Goal: Find specific page/section: Locate item on page

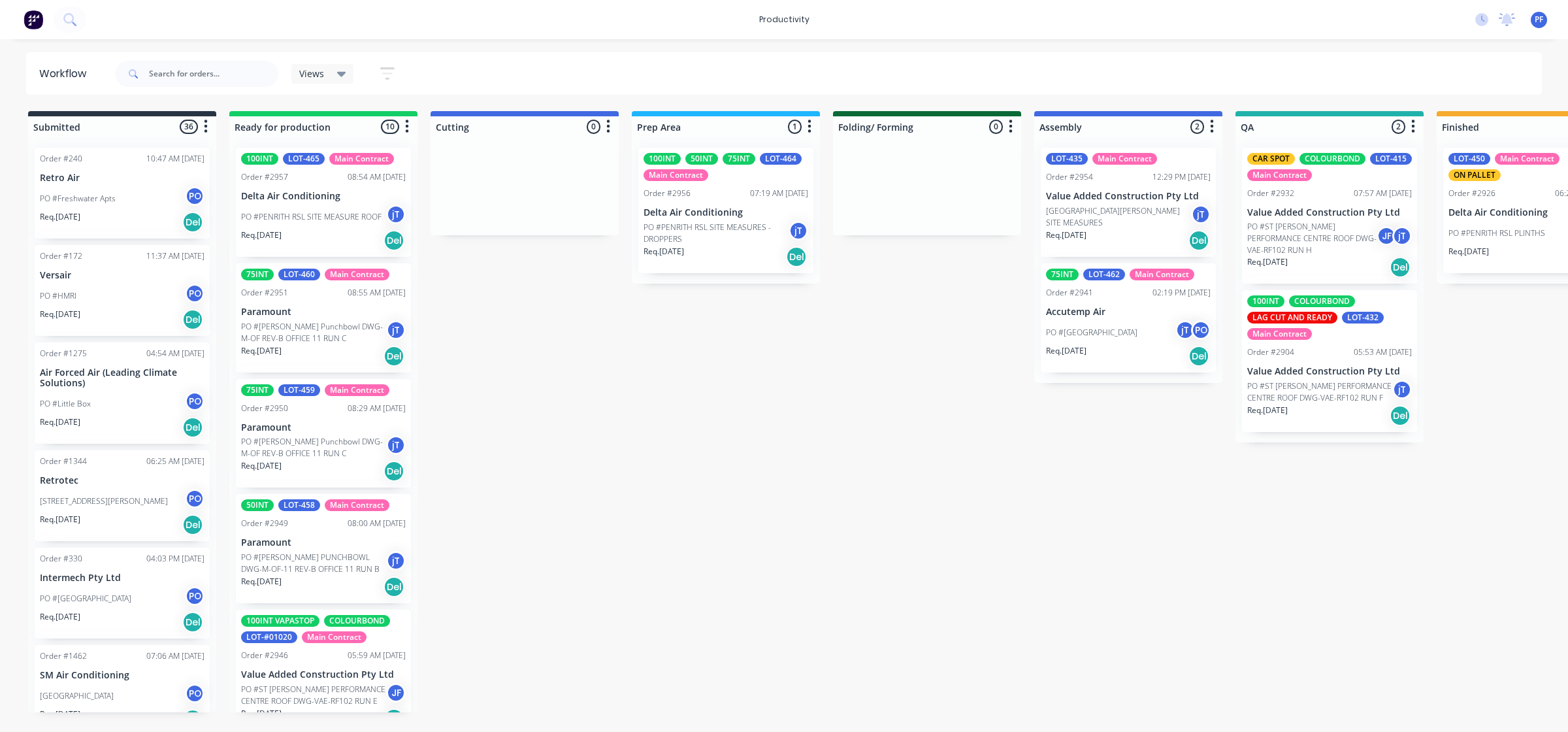
scroll to position [0, 564]
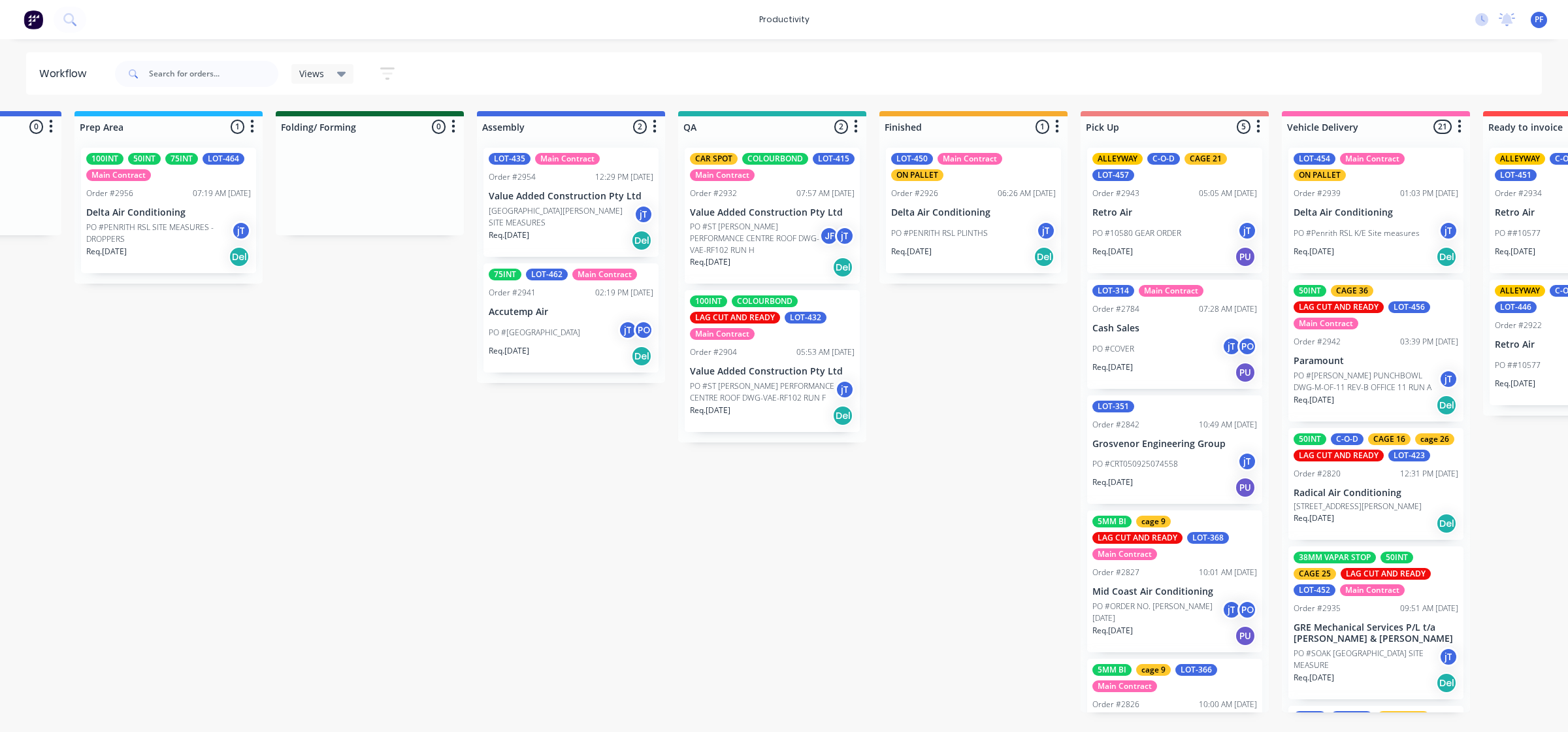
scroll to position [0, 555]
click at [798, 367] on p "Value Added Construction Pty Ltd" at bounding box center [773, 371] width 164 height 11
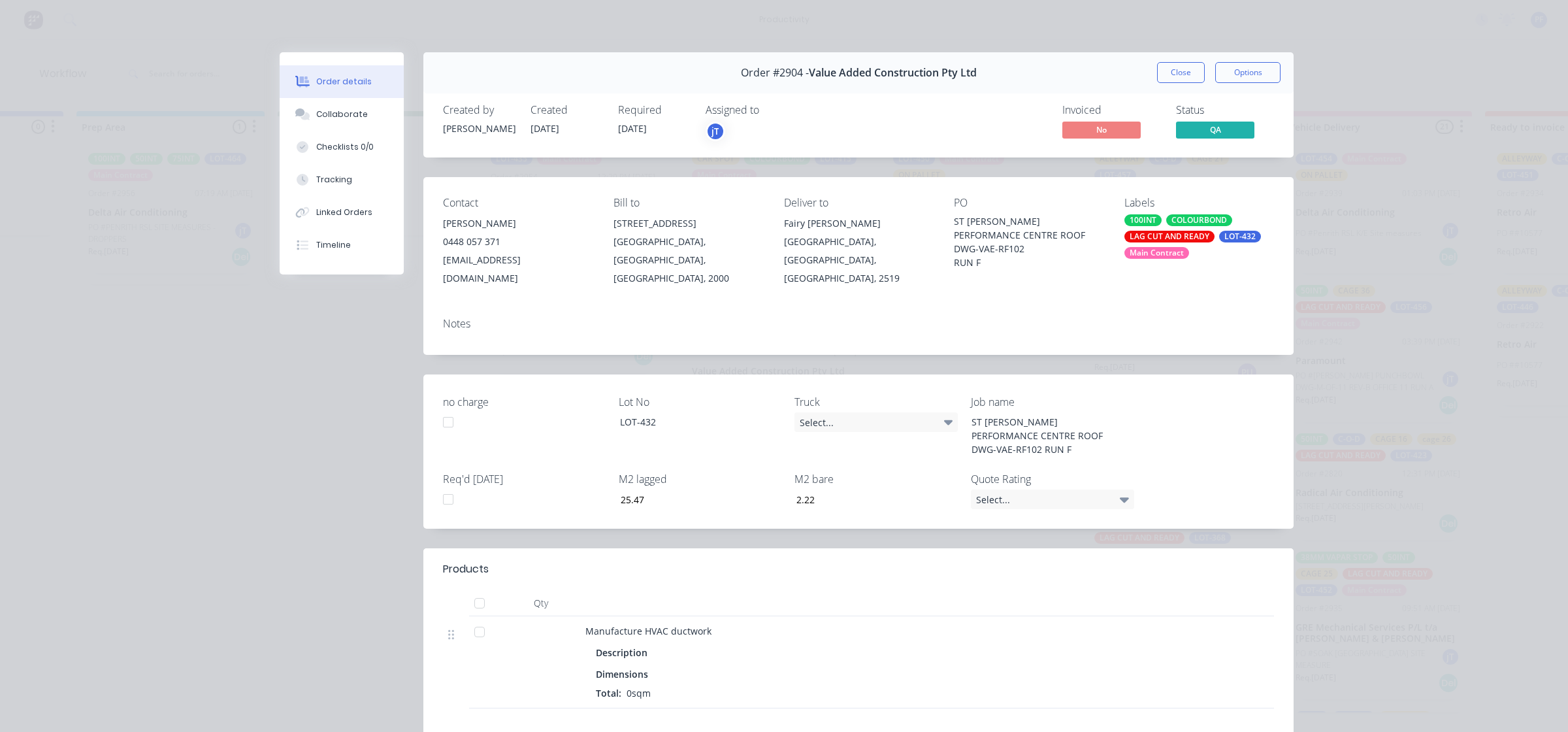
click at [1132, 236] on div "LAG CUT AND READY" at bounding box center [1169, 236] width 90 height 12
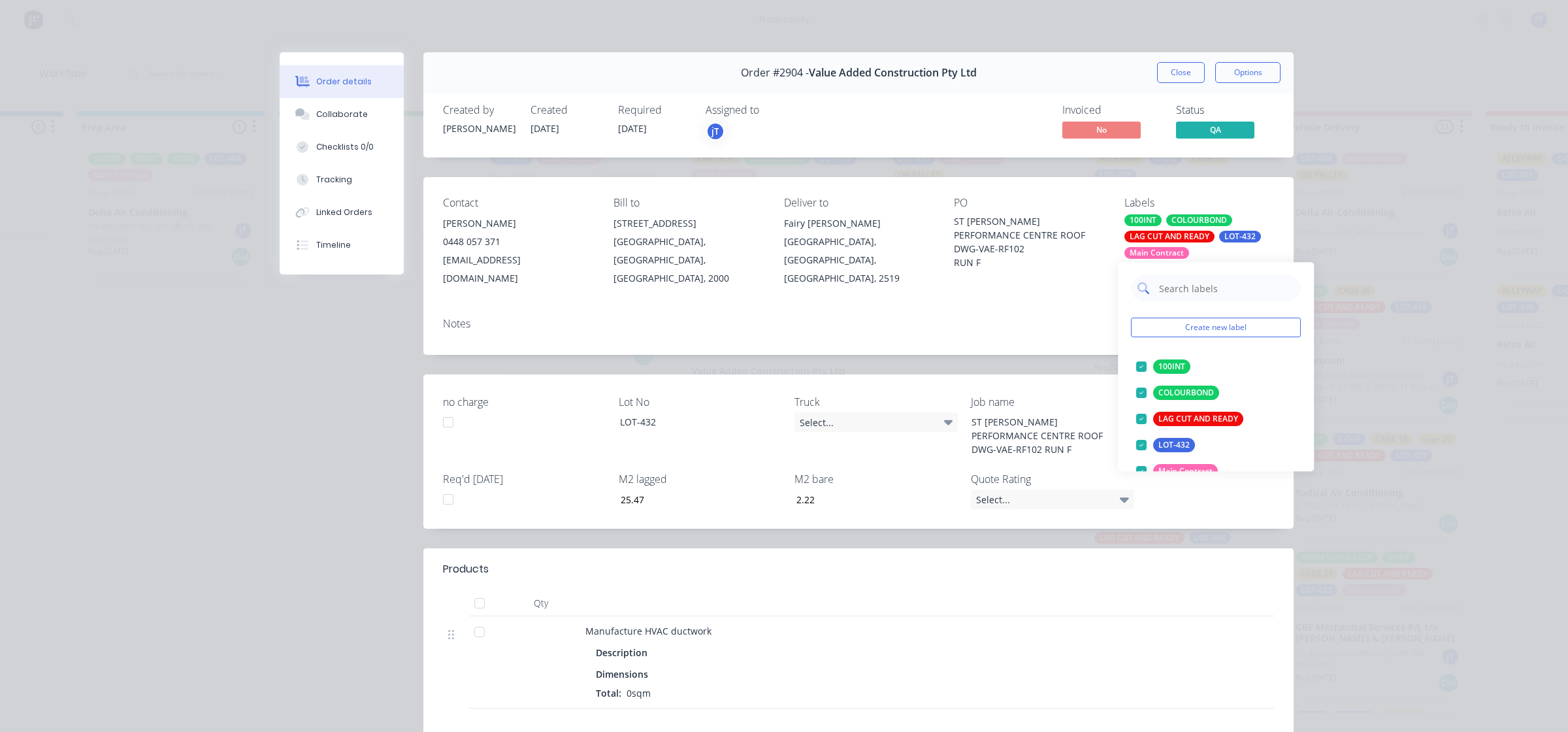
click at [1204, 291] on input "text" at bounding box center [1226, 288] width 136 height 27
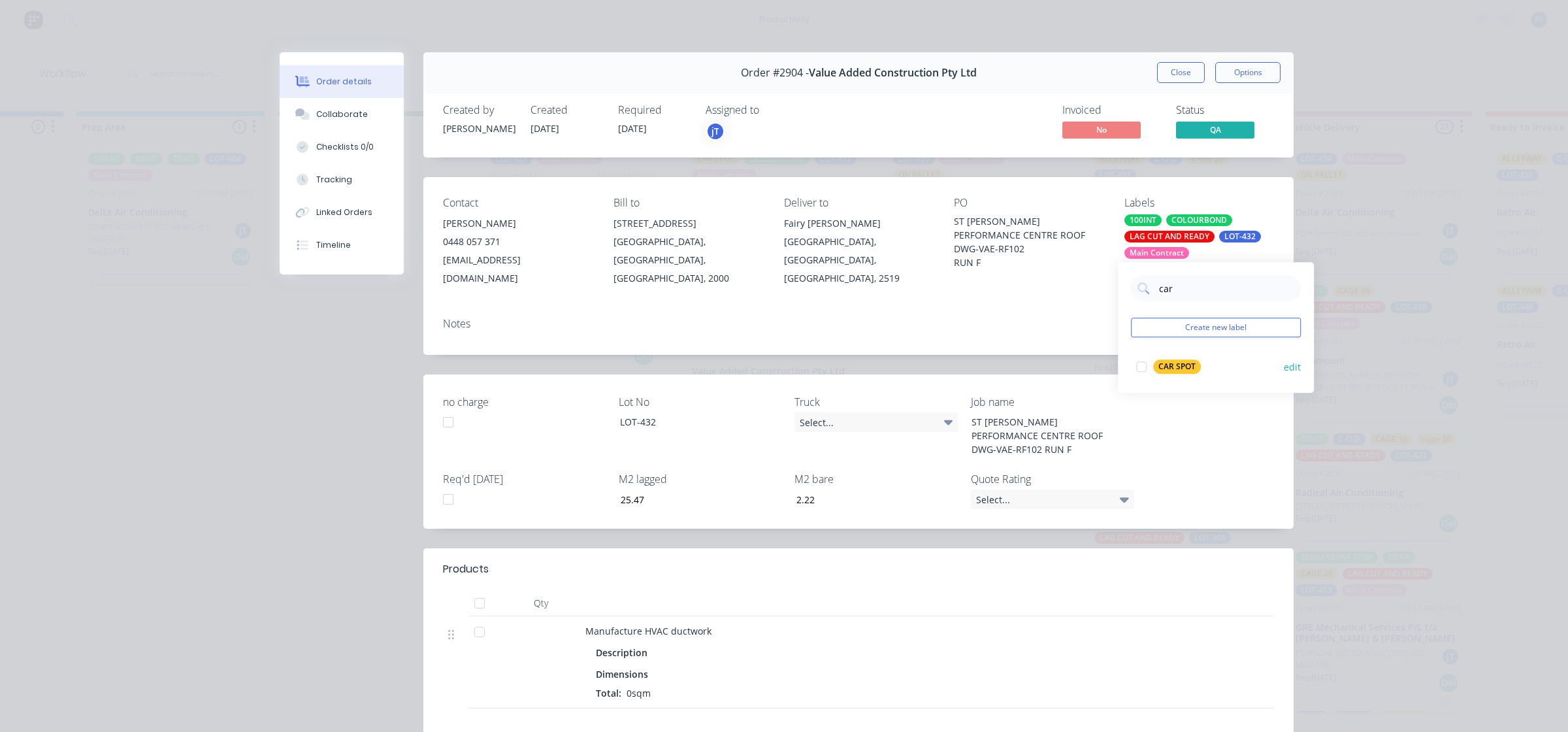
type input "car"
click at [1180, 366] on div "CAR SPOT" at bounding box center [1176, 366] width 48 height 14
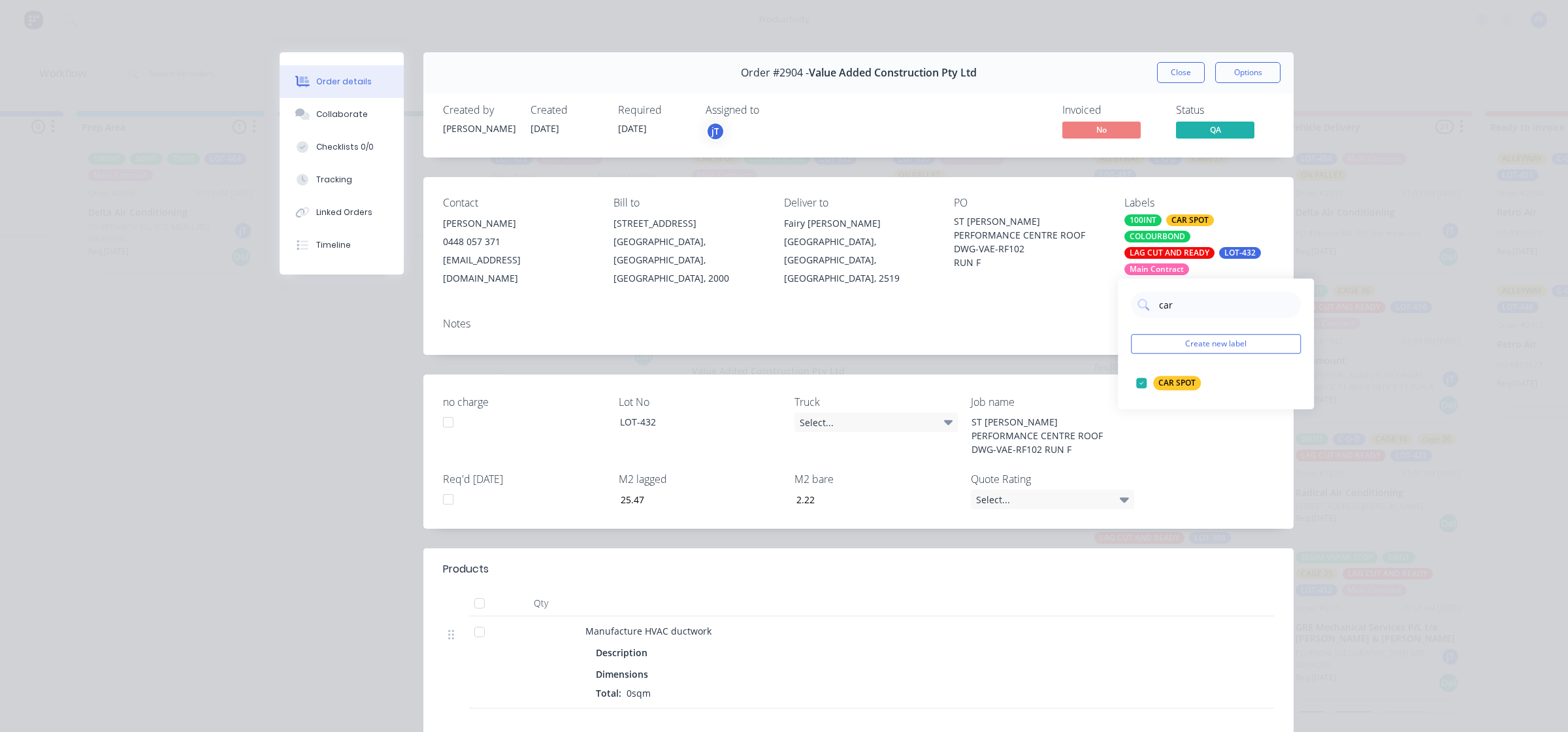
click at [1030, 307] on div "Notes" at bounding box center [858, 330] width 870 height 48
click at [1157, 76] on button "Close" at bounding box center [1181, 73] width 48 height 21
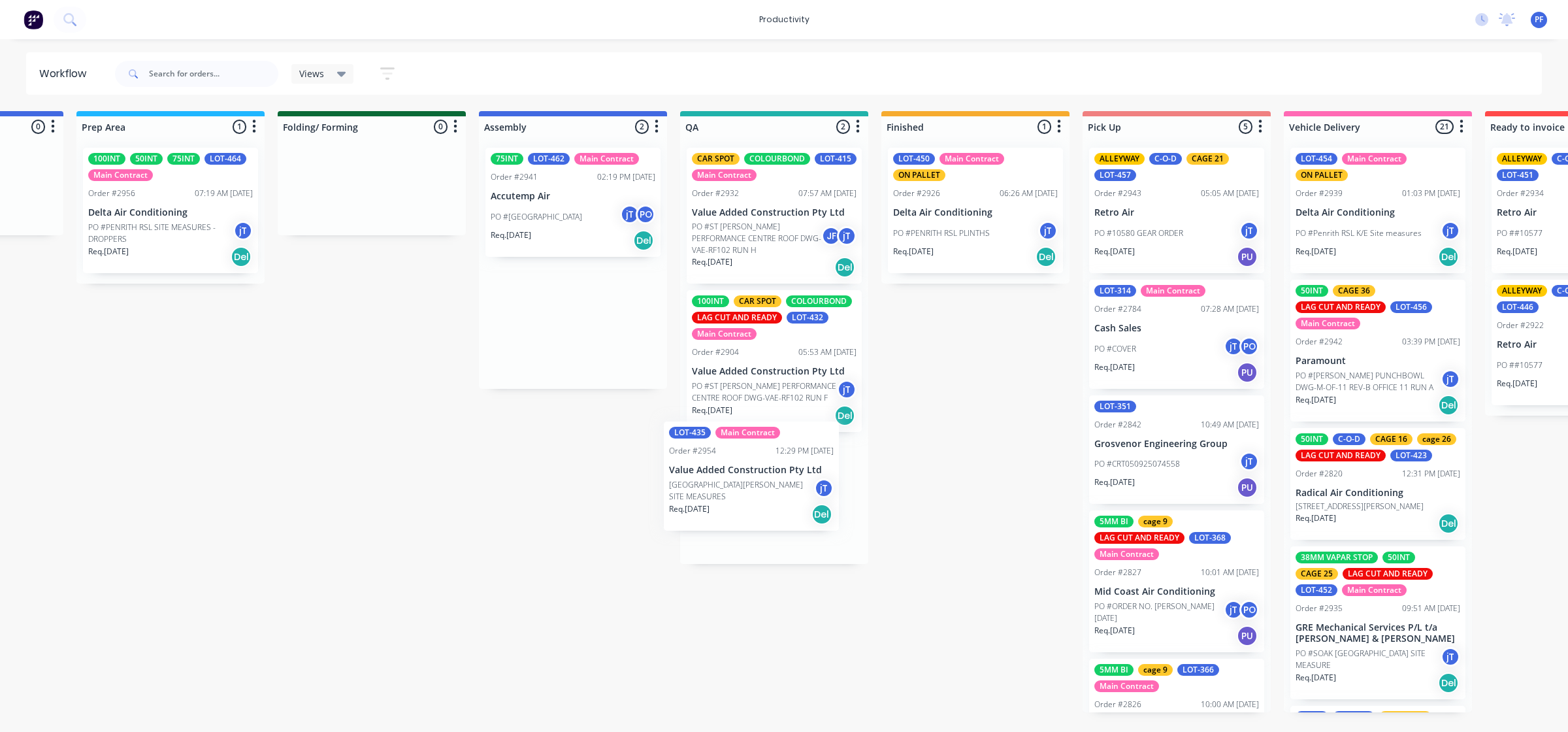
drag, startPoint x: 545, startPoint y: 227, endPoint x: 726, endPoint y: 500, distance: 327.6
click at [726, 502] on div "Submitted 36 Order #240 10:47 AM 24/09/24 Retro Air PO #Freshwater Apts PO Req.…" at bounding box center [714, 412] width 2558 height 602
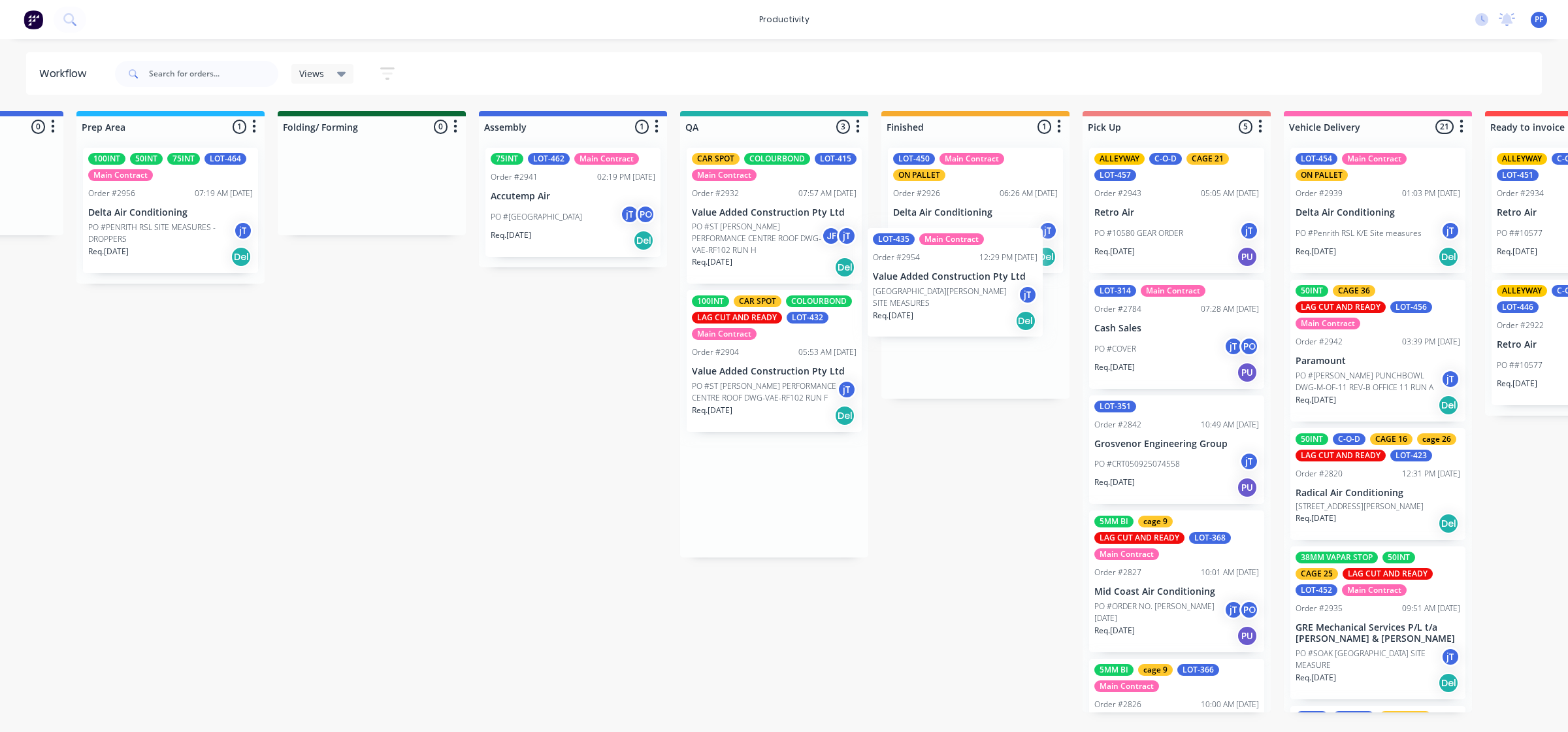
drag, startPoint x: 755, startPoint y: 498, endPoint x: 939, endPoint y: 221, distance: 332.5
click at [939, 223] on div "Submitted 36 Order #240 10:47 AM 24/09/24 Retro Air PO #Freshwater Apts PO Req.…" at bounding box center [714, 412] width 2558 height 602
